Goal: Navigation & Orientation: Find specific page/section

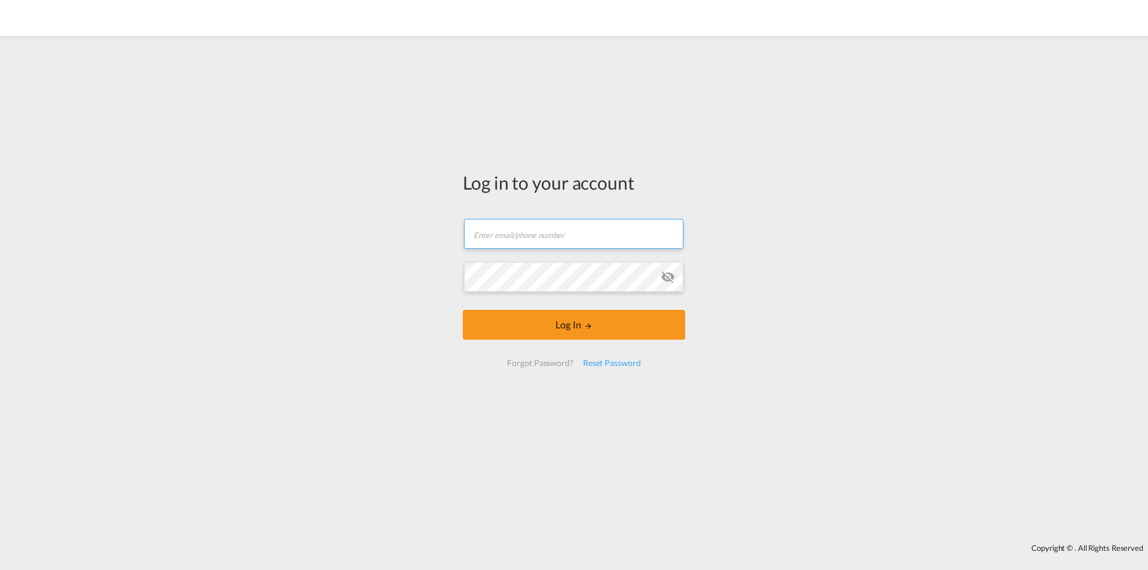
type input "[PERSON_NAME][EMAIL_ADDRESS][PERSON_NAME][DOMAIN_NAME]"
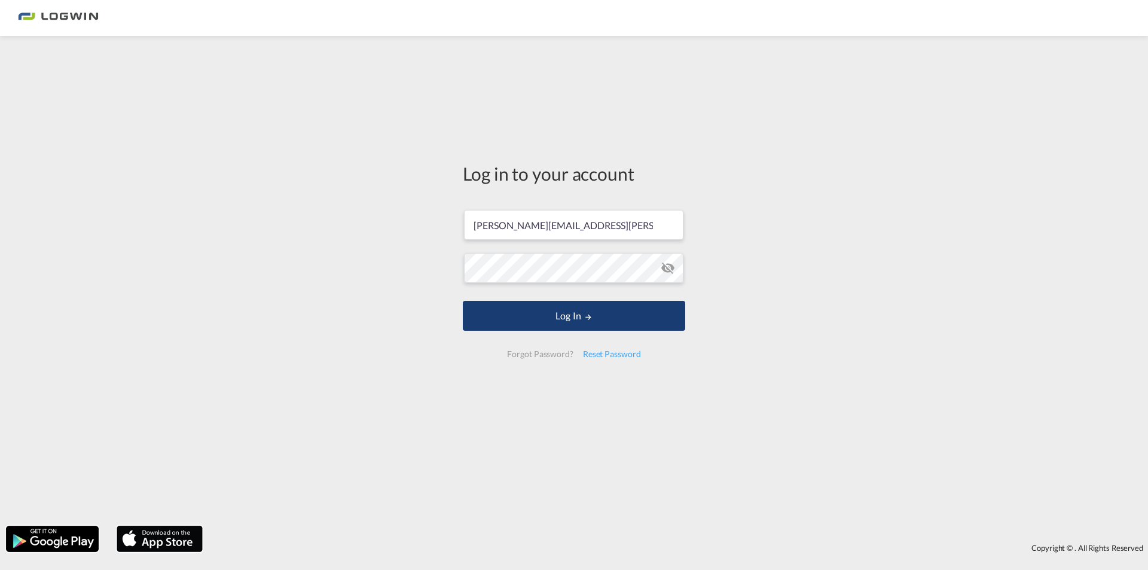
drag, startPoint x: 292, startPoint y: 14, endPoint x: 651, endPoint y: 323, distance: 473.6
click at [651, 323] on button "Log In" at bounding box center [574, 316] width 222 height 30
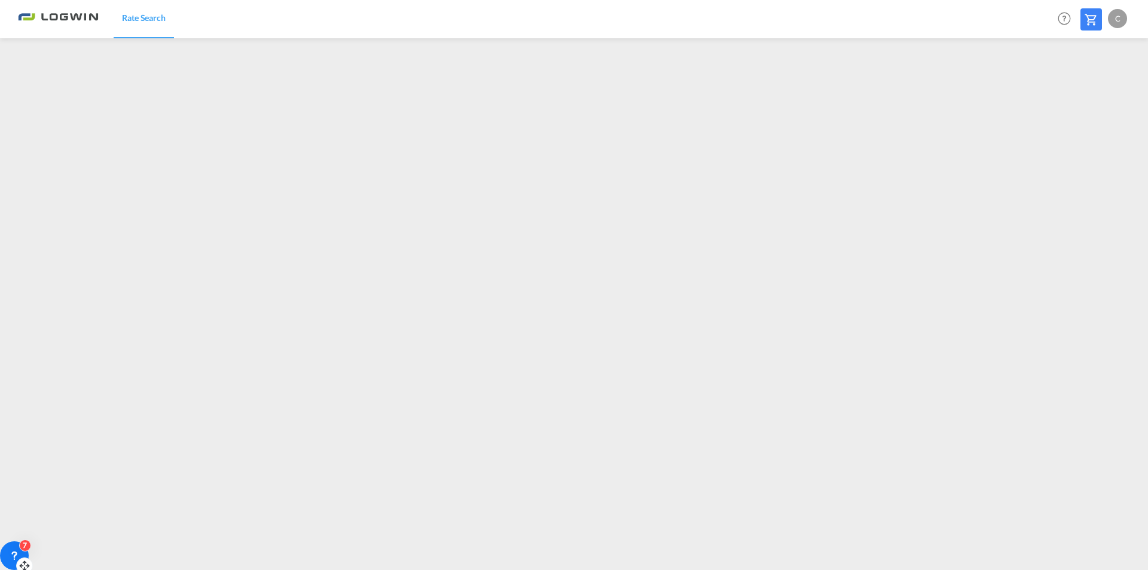
click at [28, 548] on div "7" at bounding box center [25, 545] width 12 height 12
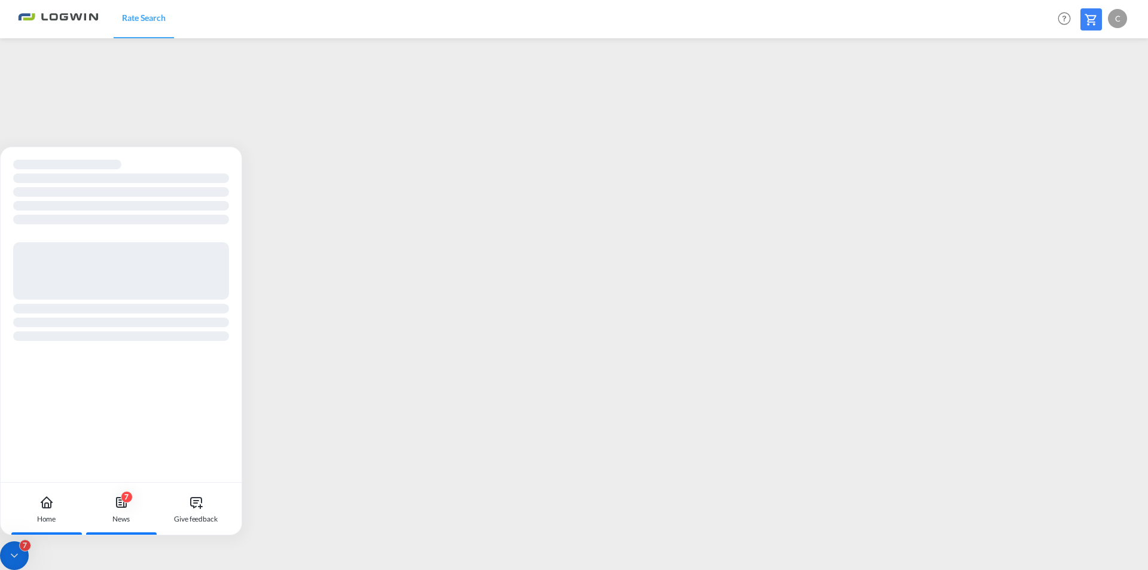
click at [118, 495] on div "7 News" at bounding box center [121, 509] width 66 height 53
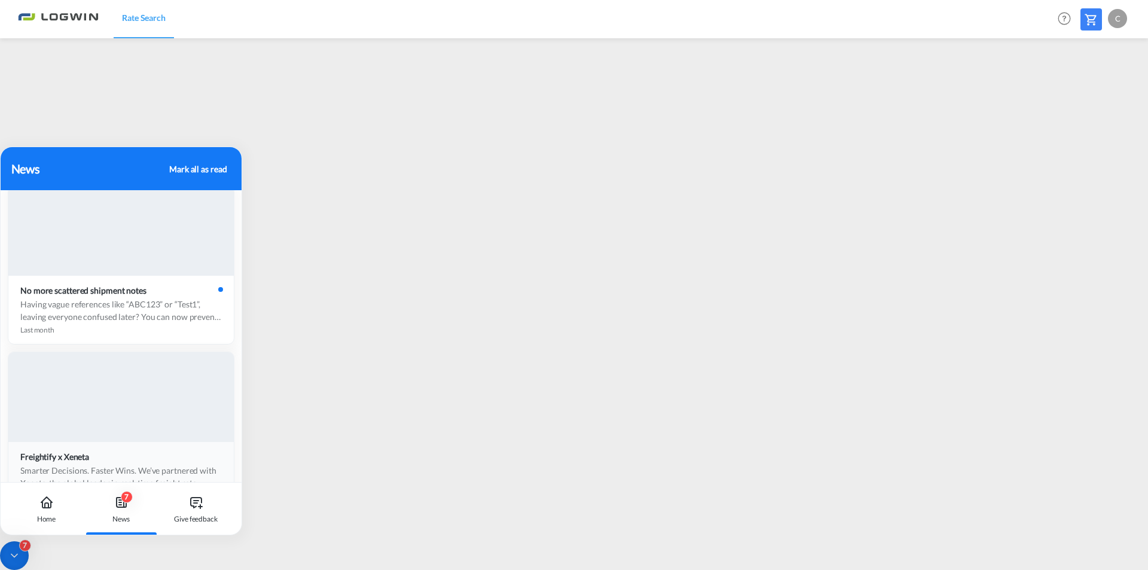
scroll to position [179, 0]
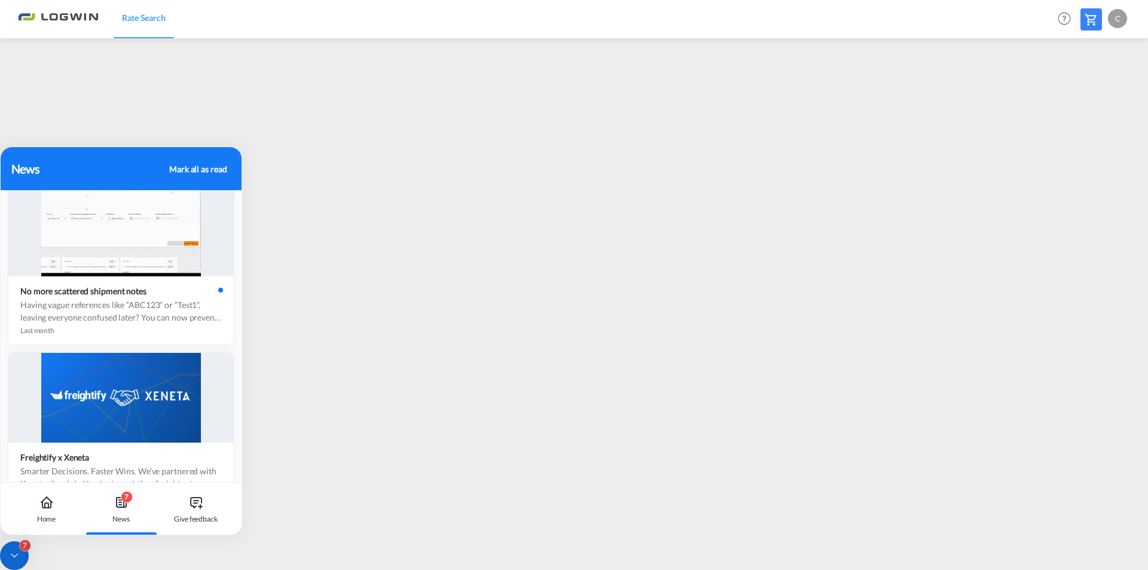
click at [128, 499] on div "7" at bounding box center [127, 497] width 12 height 12
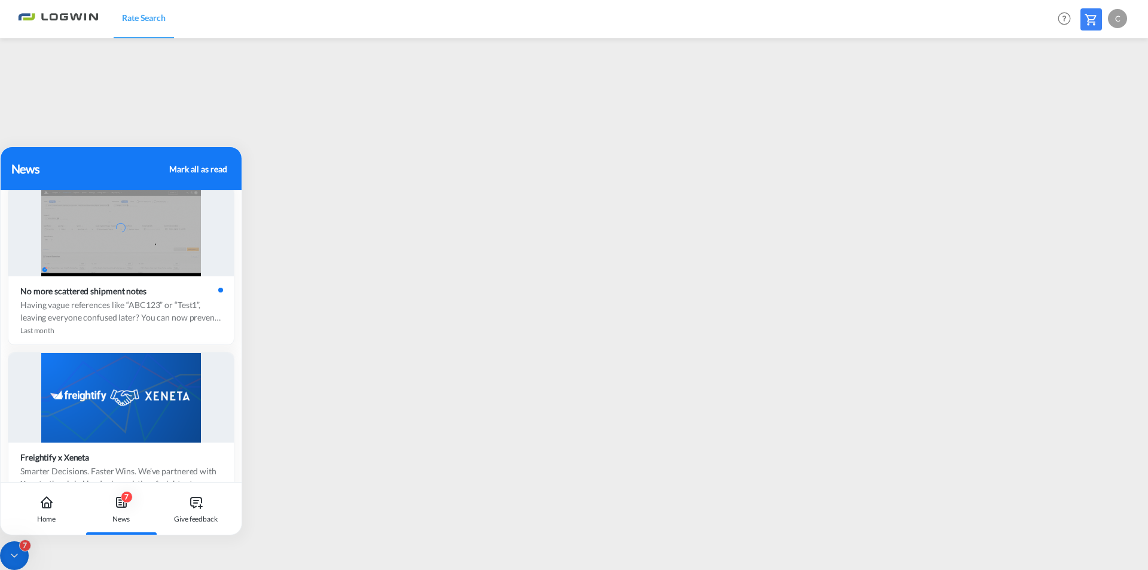
click at [197, 166] on div "Mark all as read" at bounding box center [197, 169] width 57 height 13
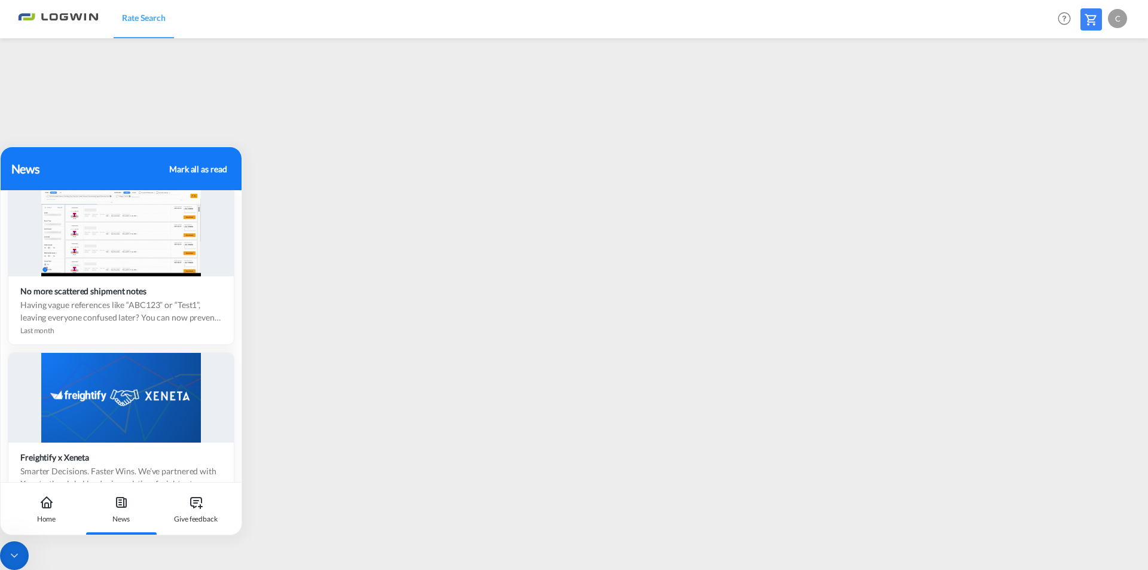
click at [26, 551] on div at bounding box center [14, 555] width 29 height 29
